Goal: Task Accomplishment & Management: Use online tool/utility

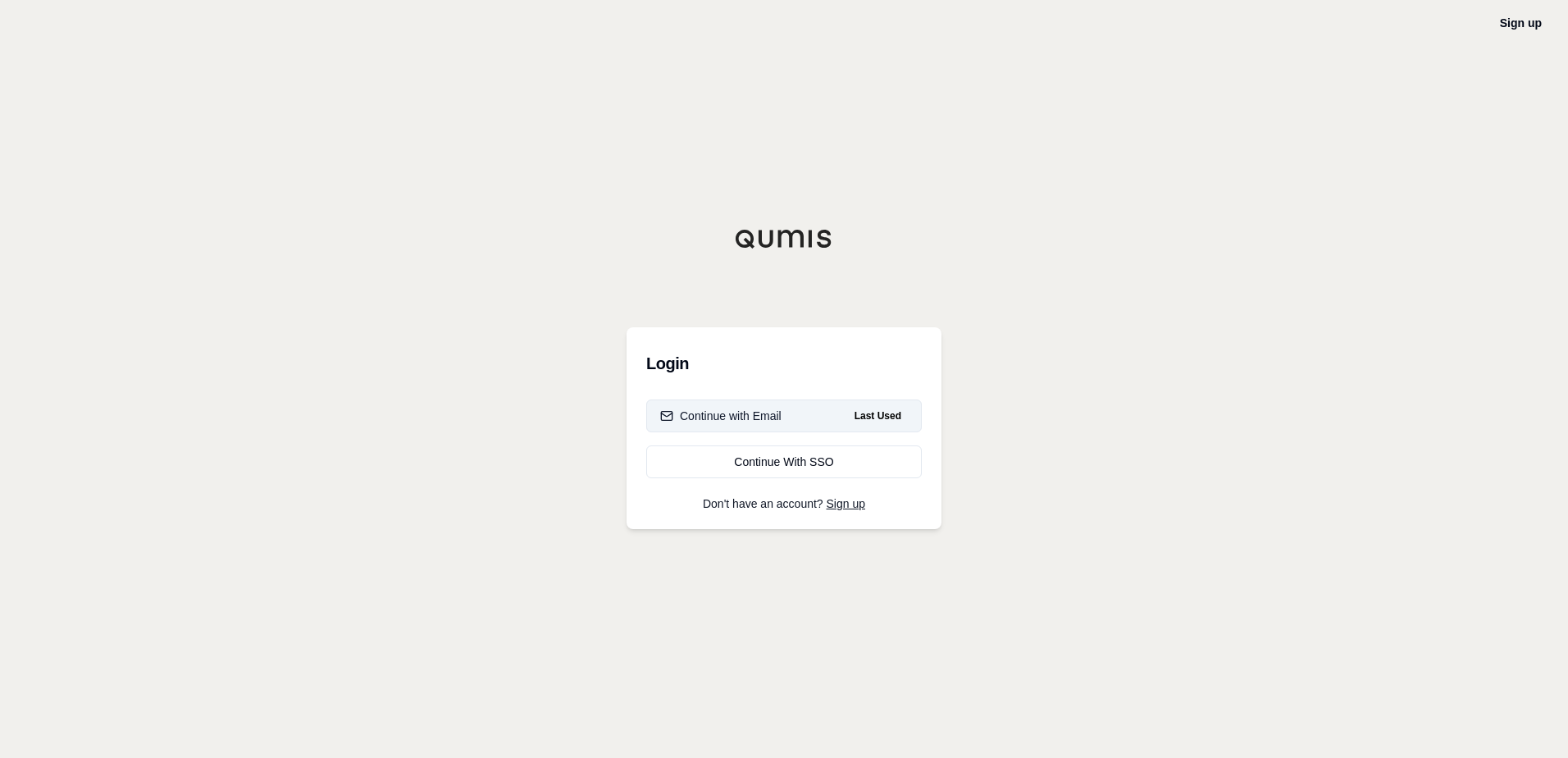
click at [710, 421] on div "Continue with Email" at bounding box center [720, 416] width 121 height 16
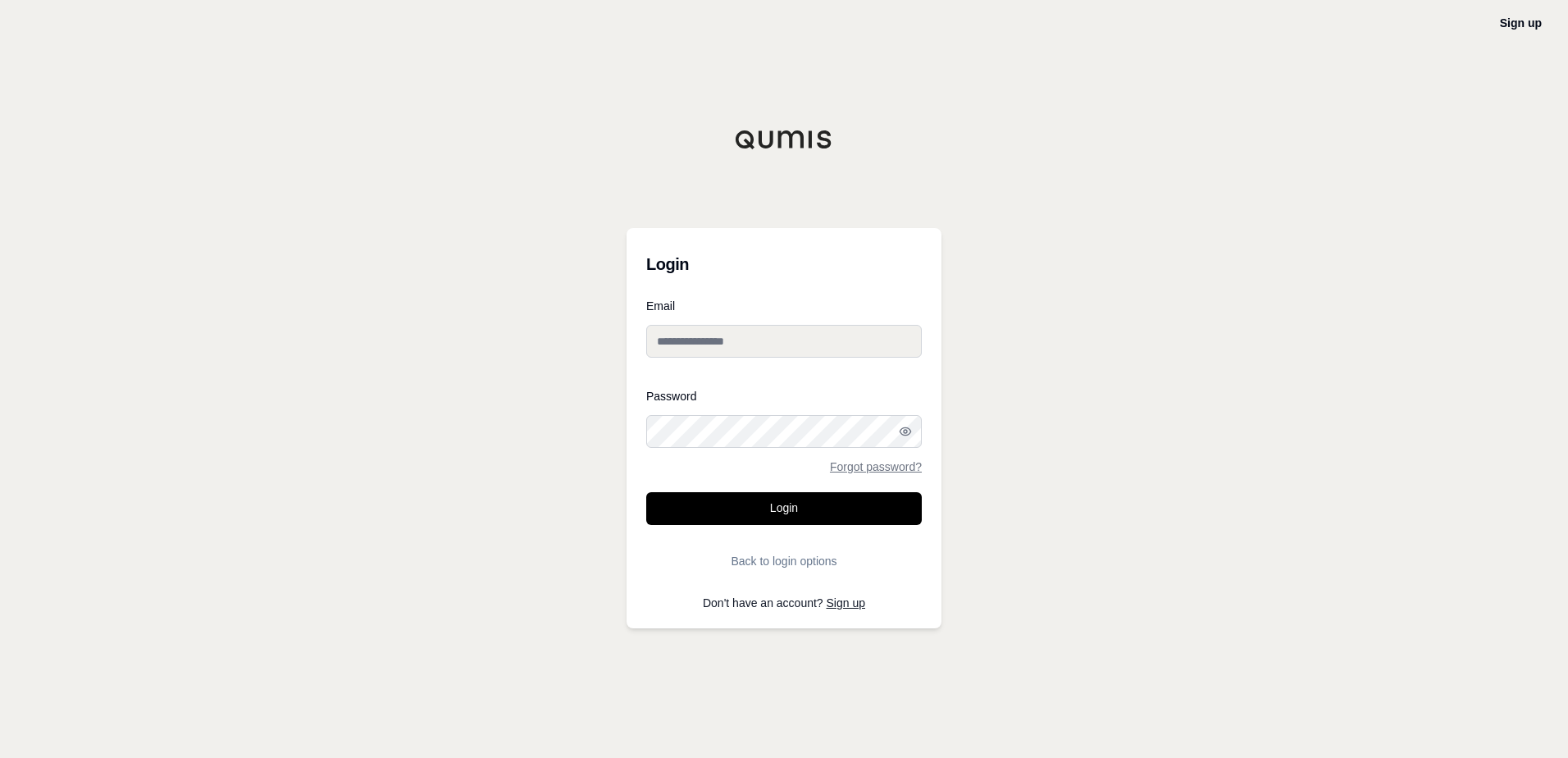
click at [715, 342] on input "Email" at bounding box center [784, 342] width 276 height 33
type input "**********"
click at [779, 513] on button "Login" at bounding box center [784, 509] width 276 height 33
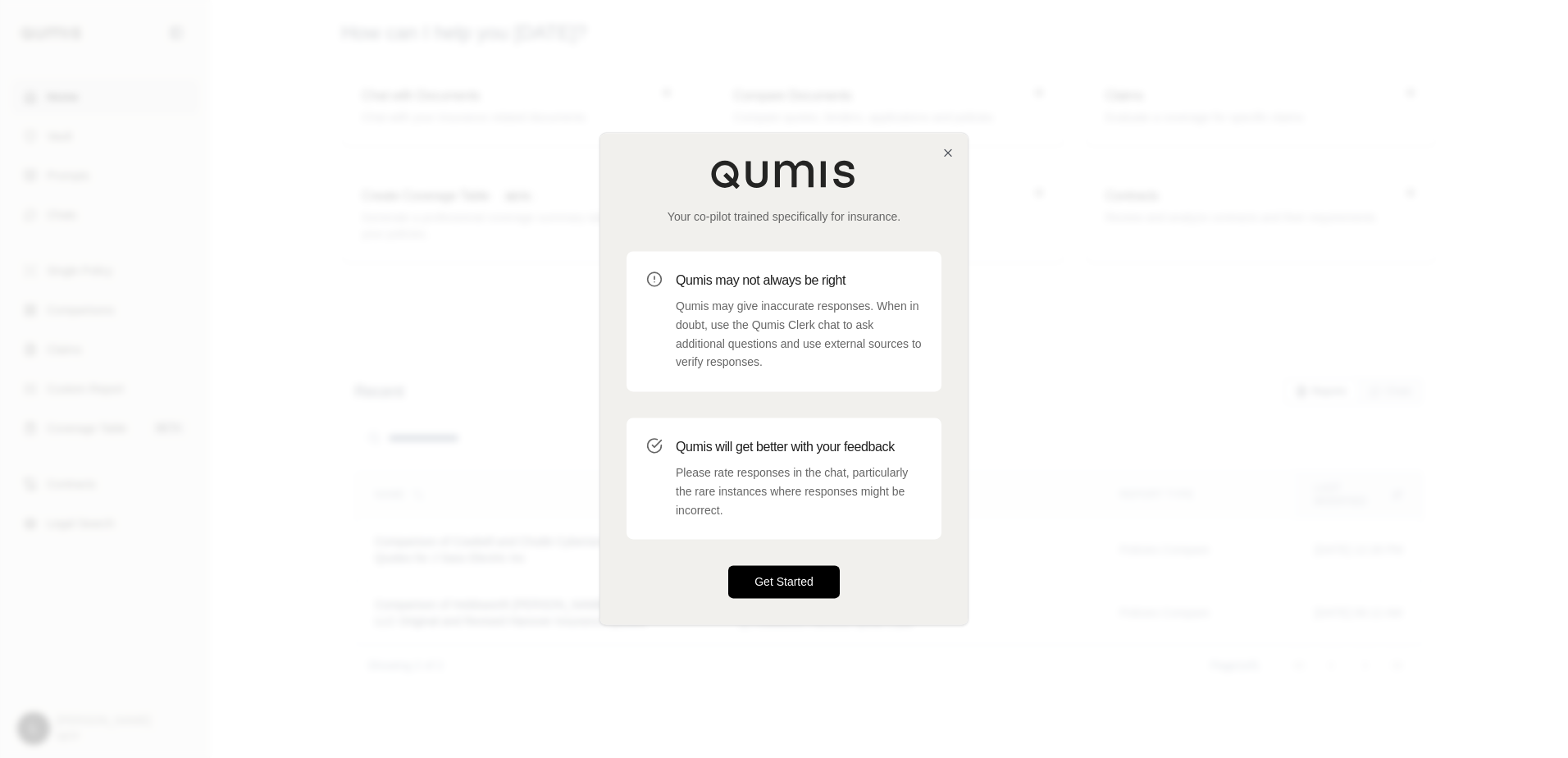
click at [780, 577] on button "Get Started" at bounding box center [784, 583] width 111 height 33
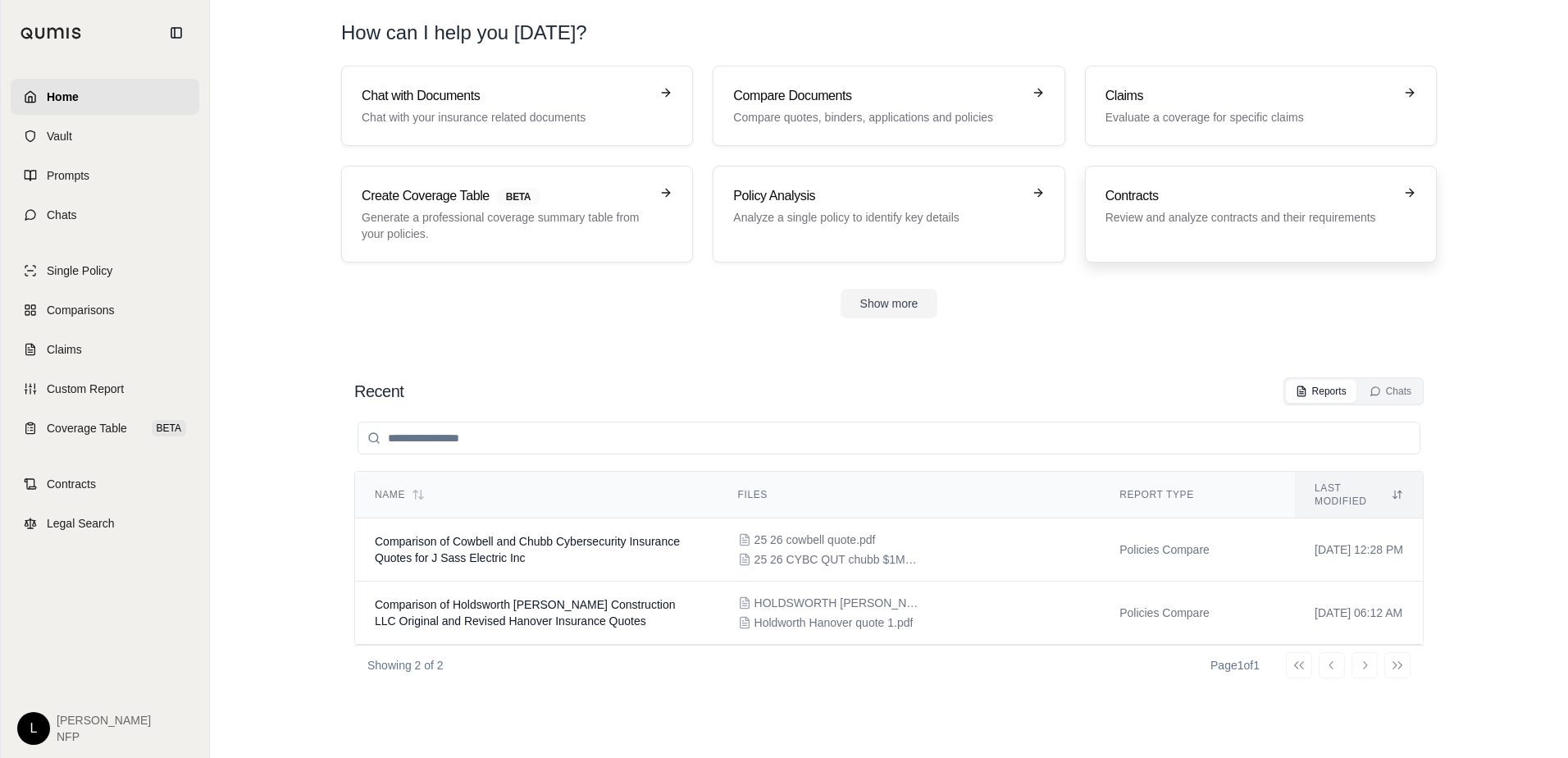
click at [1403, 198] on icon at bounding box center [1409, 193] width 13 height 13
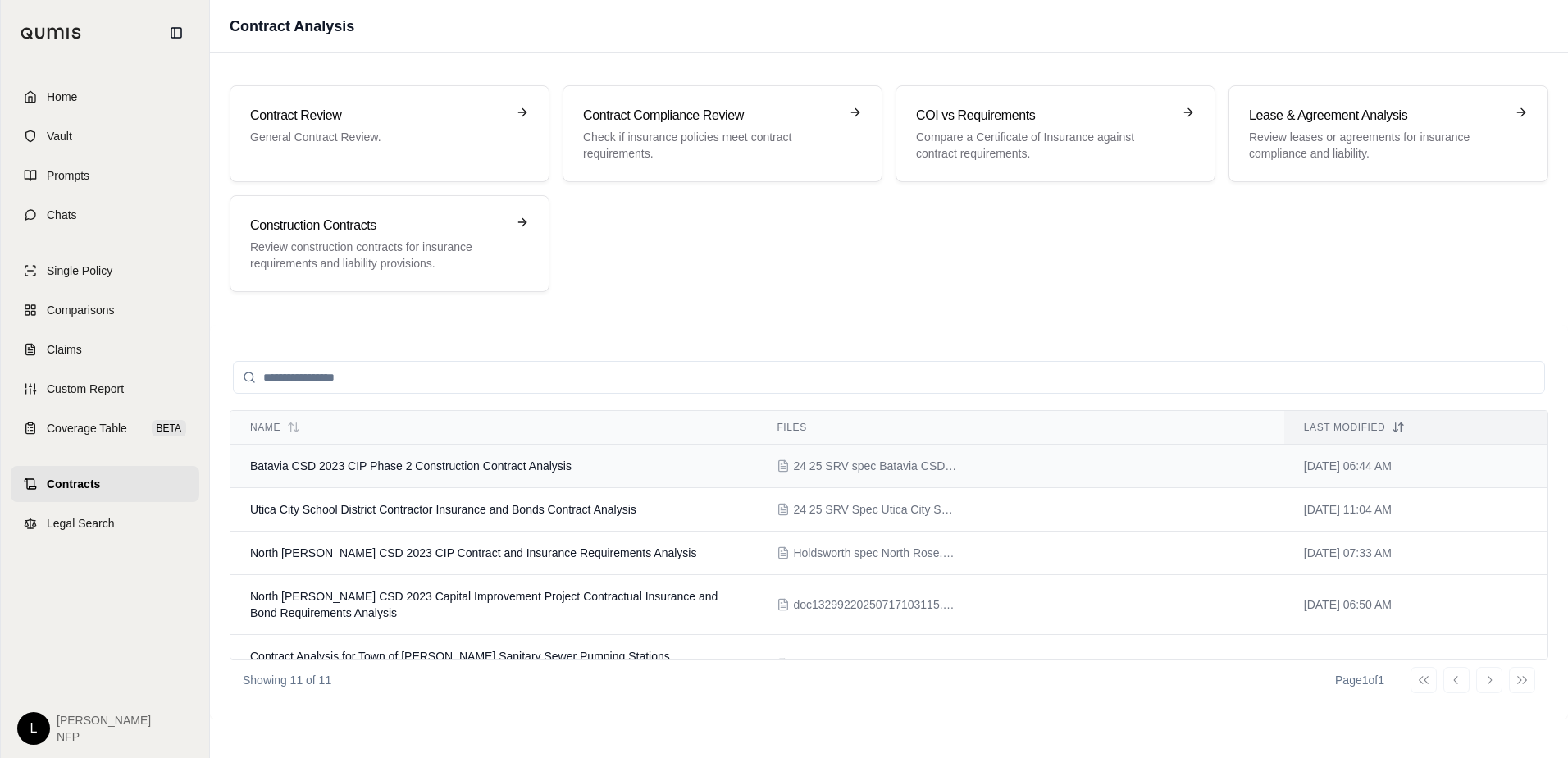
click at [397, 466] on span "Batavia CSD 2023 CIP Phase 2 Construction Contract Analysis" at bounding box center [411, 466] width 321 height 13
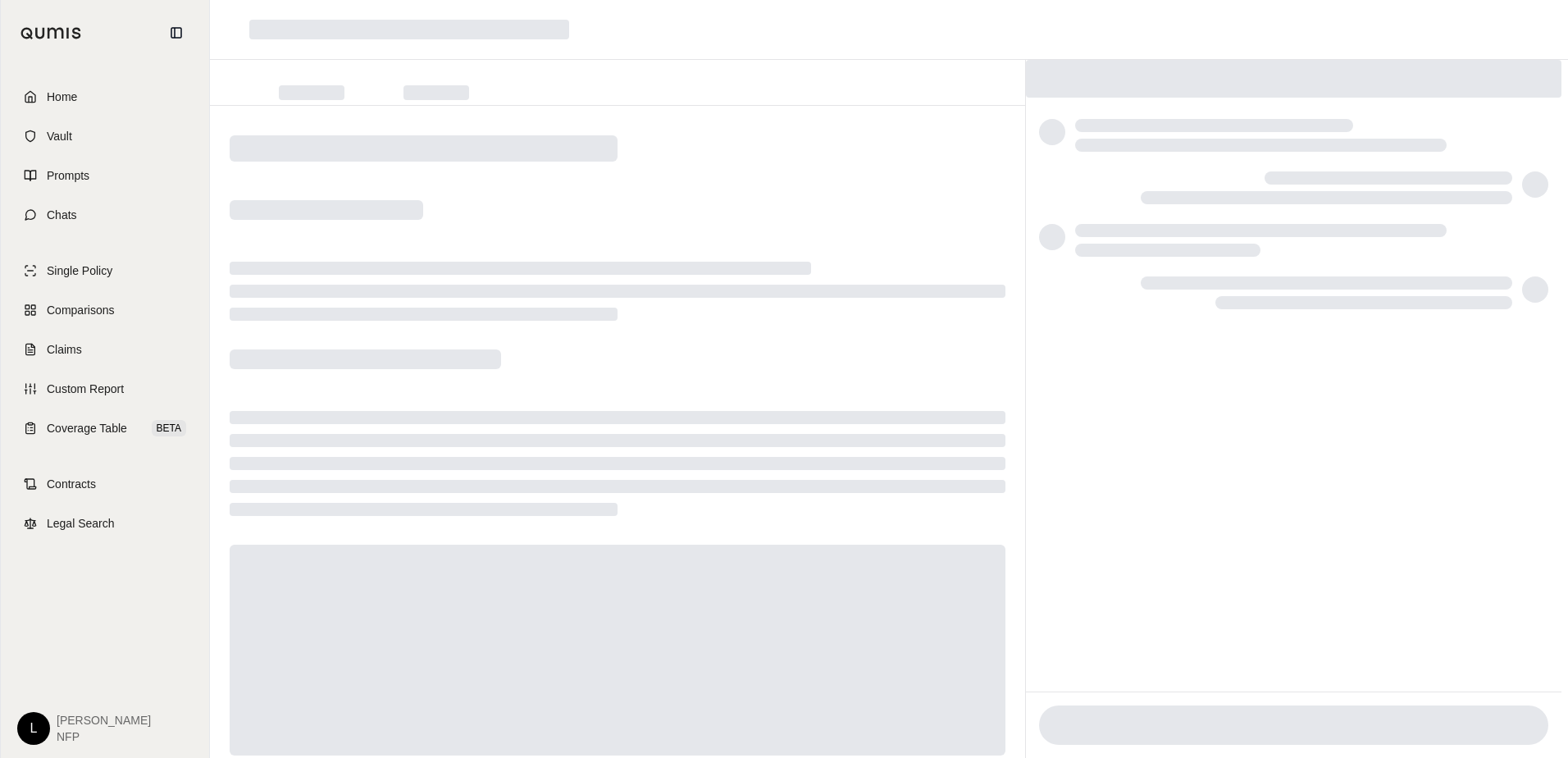
click at [397, 466] on div at bounding box center [618, 463] width 776 height 13
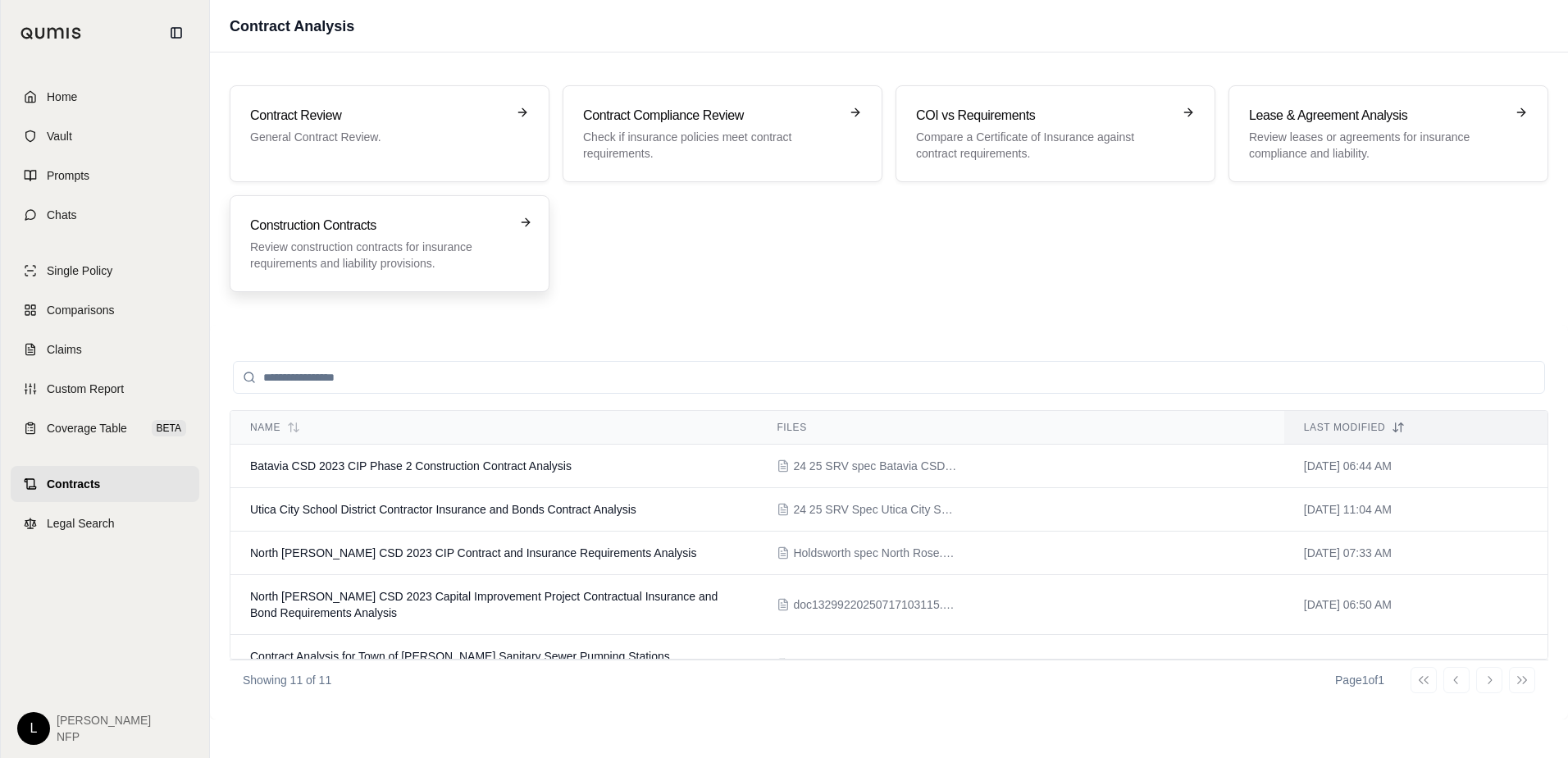
click at [437, 234] on h3 "Construction Contracts" at bounding box center [378, 226] width 256 height 20
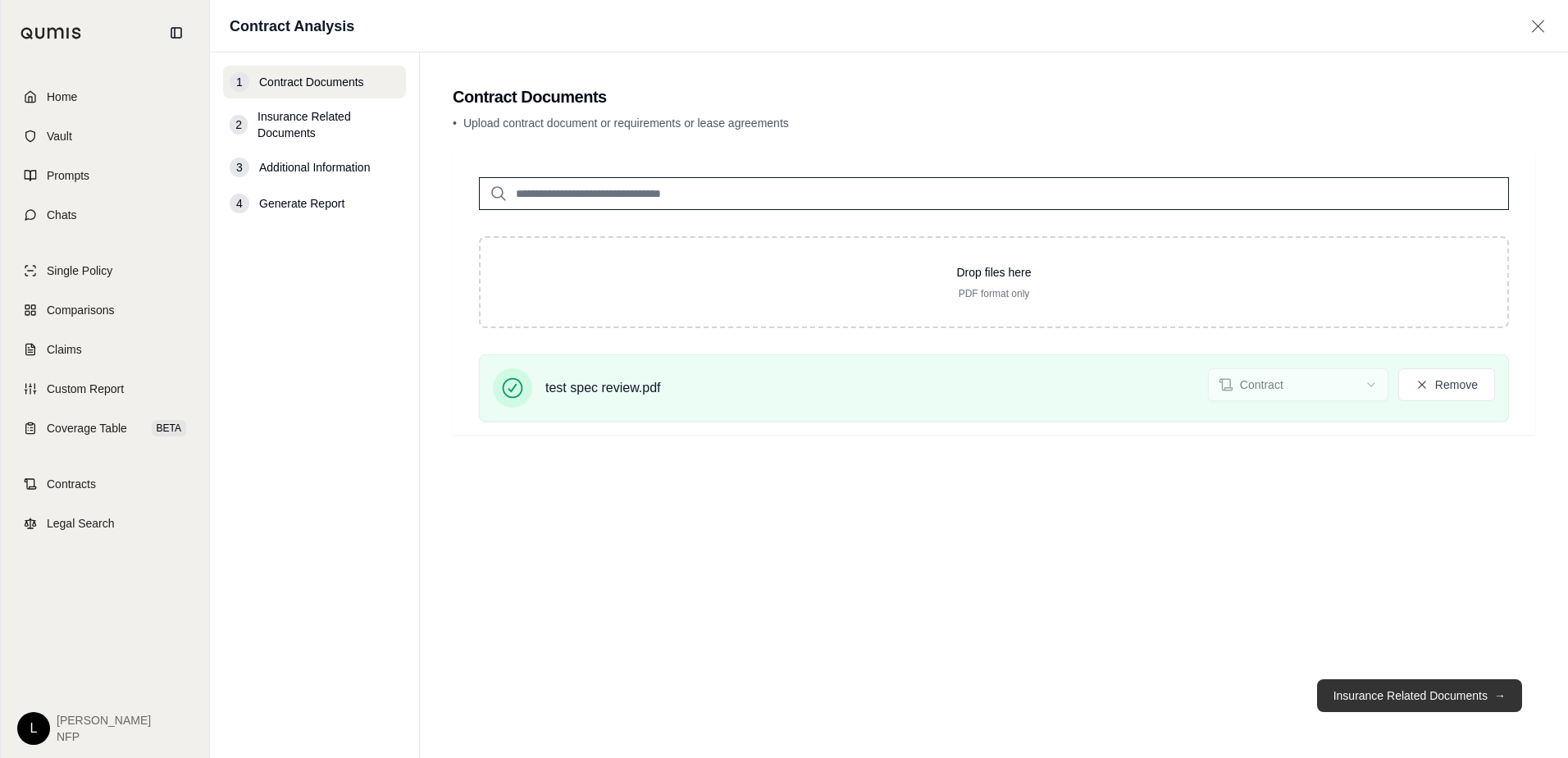
click at [1452, 699] on button "Insurance Related Documents →" at bounding box center [1419, 696] width 205 height 33
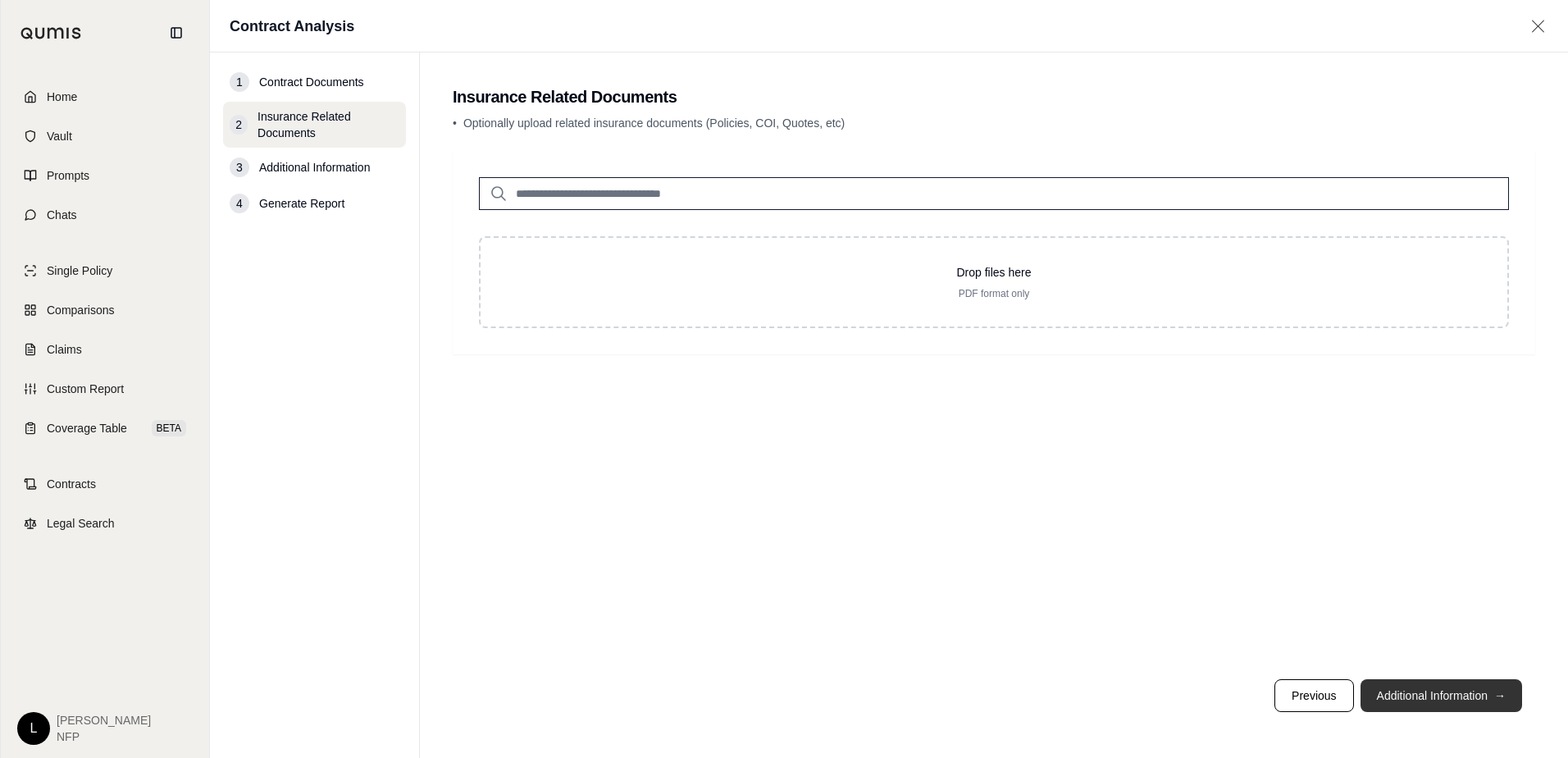
click at [1439, 693] on button "Additional Information →" at bounding box center [1440, 696] width 162 height 33
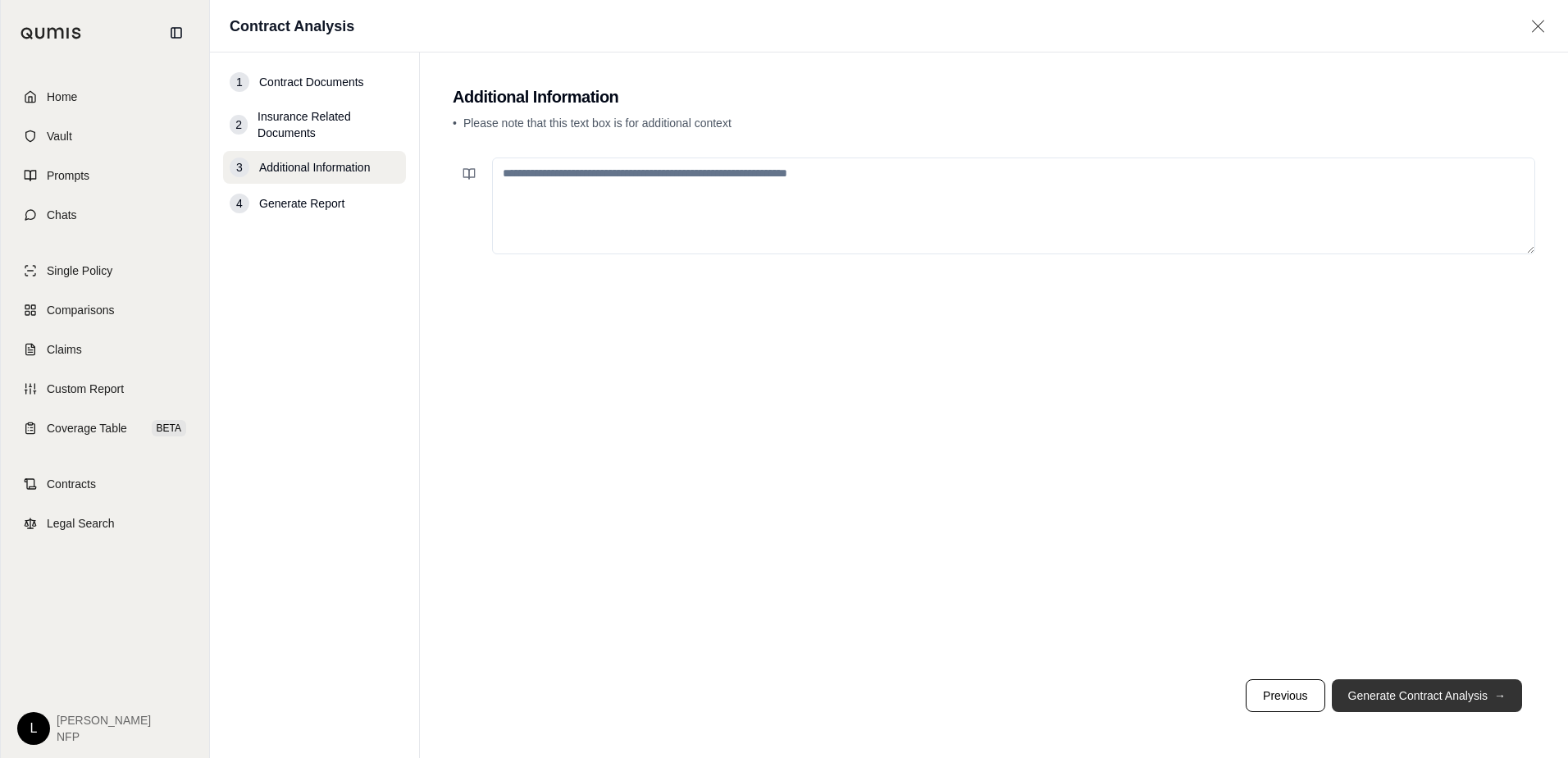
click at [1487, 688] on button "Generate Contract Analysis →" at bounding box center [1427, 696] width 190 height 33
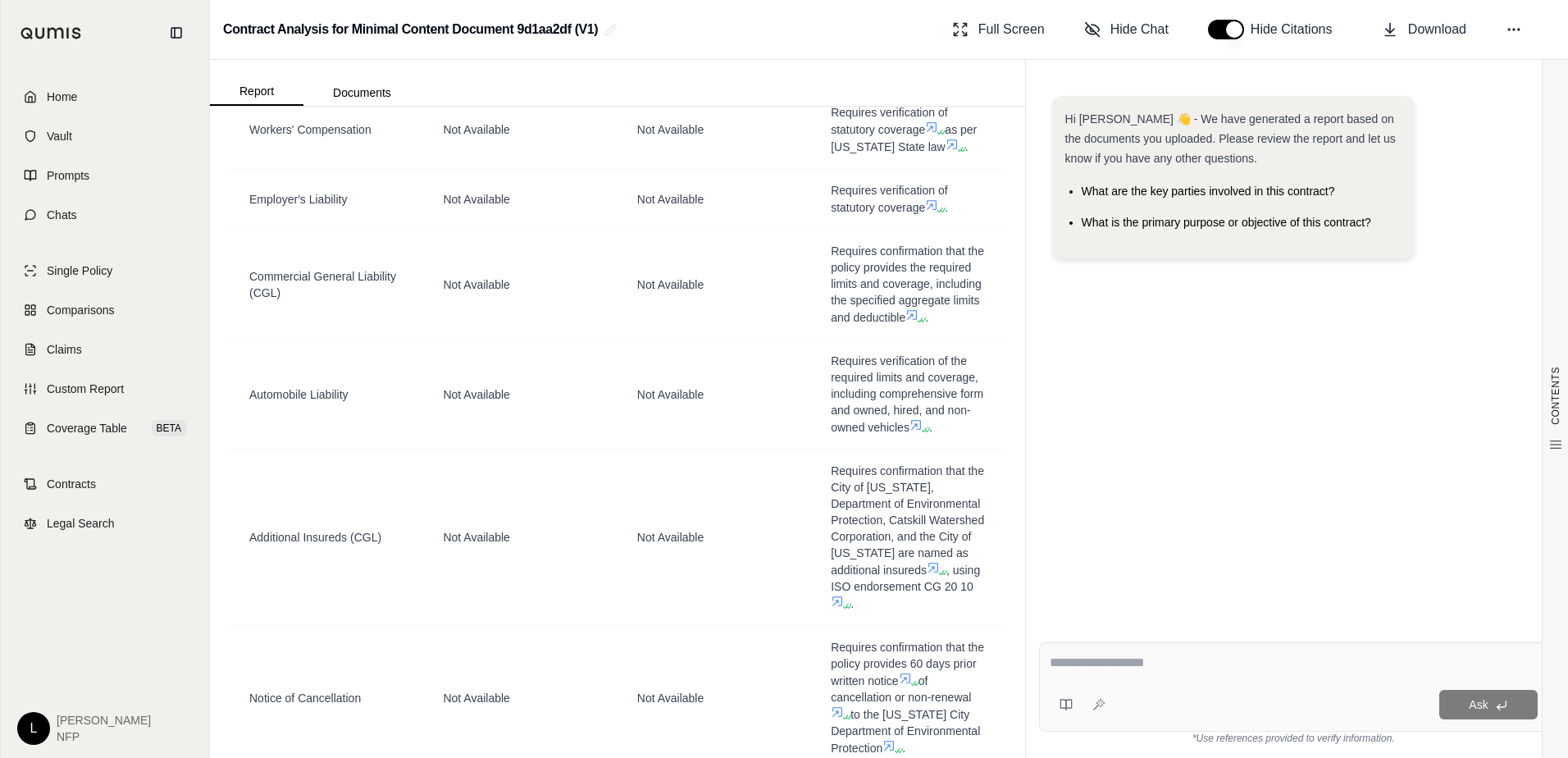
scroll to position [2216, 0]
